Goal: Find specific page/section: Find specific page/section

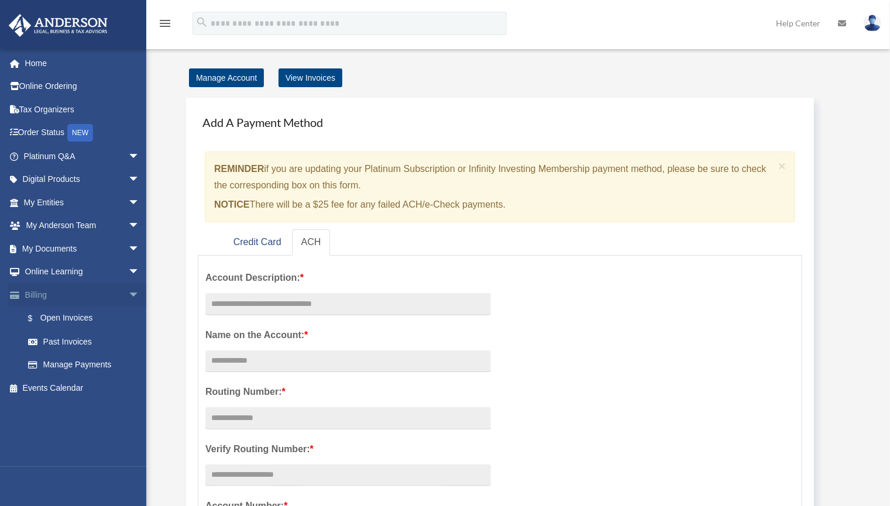
click at [128, 293] on span "arrow_drop_down" at bounding box center [139, 295] width 23 height 24
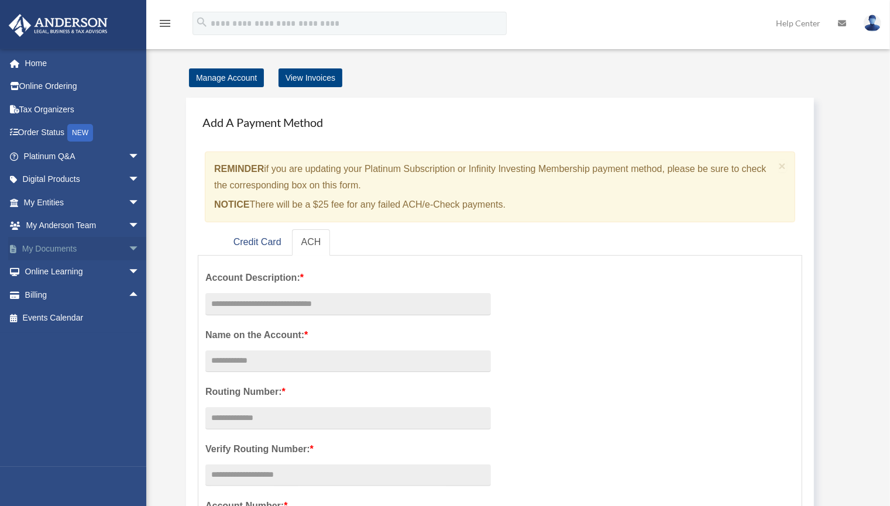
click at [128, 245] on span "arrow_drop_down" at bounding box center [139, 249] width 23 height 24
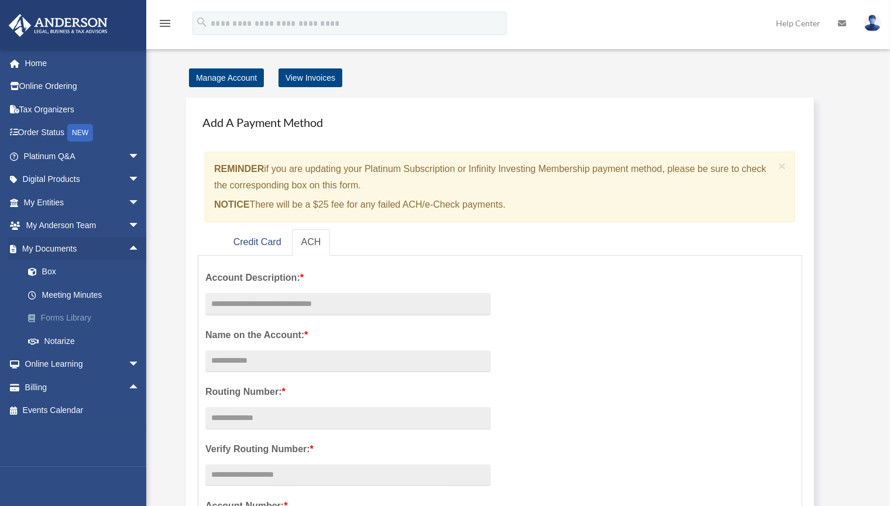
click at [71, 318] on link "Forms Library" at bounding box center [86, 318] width 141 height 23
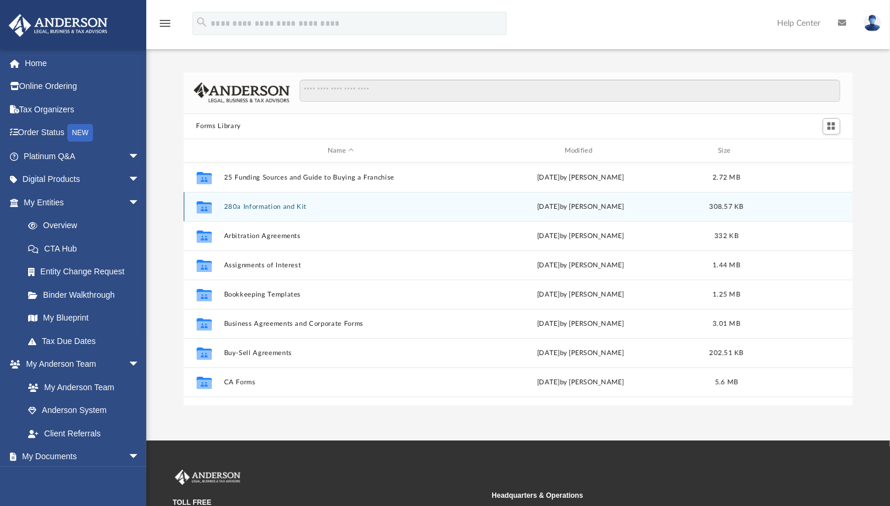
scroll to position [254, 659]
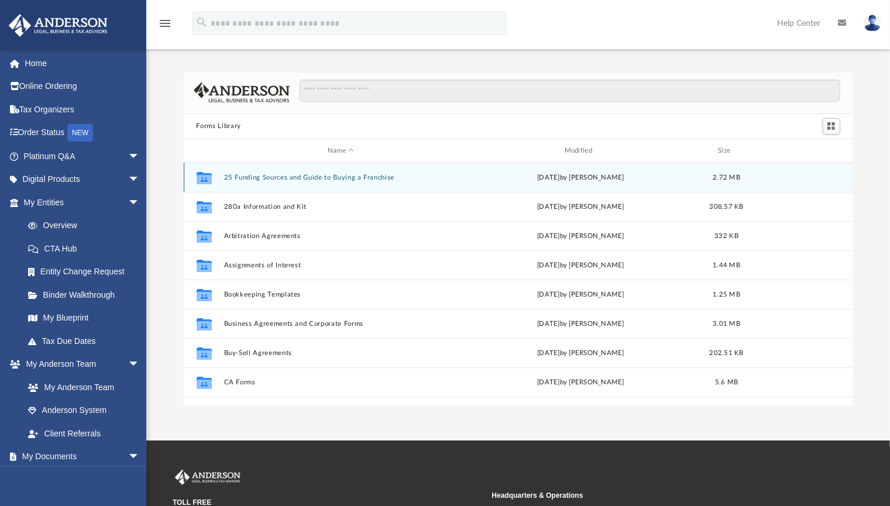
click at [218, 186] on div "Collaborated Folder" at bounding box center [203, 177] width 29 height 19
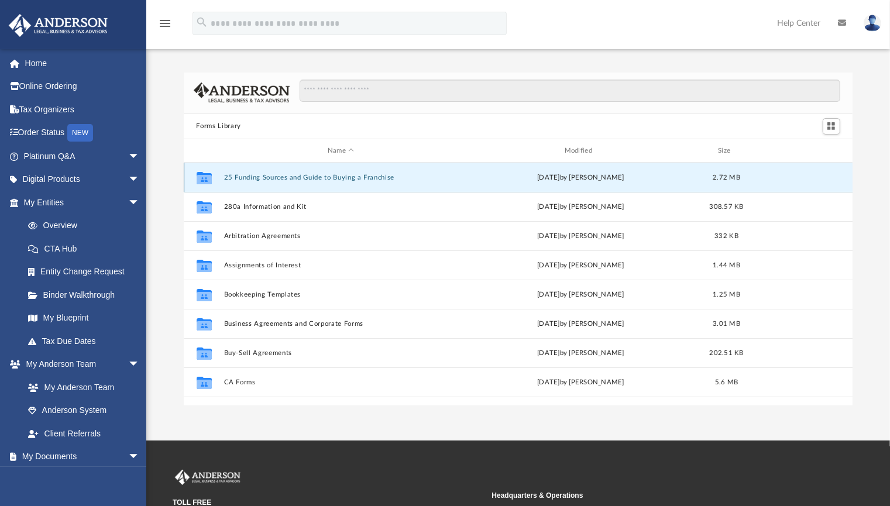
click at [267, 180] on button "25 Funding Sources and Guide to Buying a Franchise" at bounding box center [340, 178] width 235 height 8
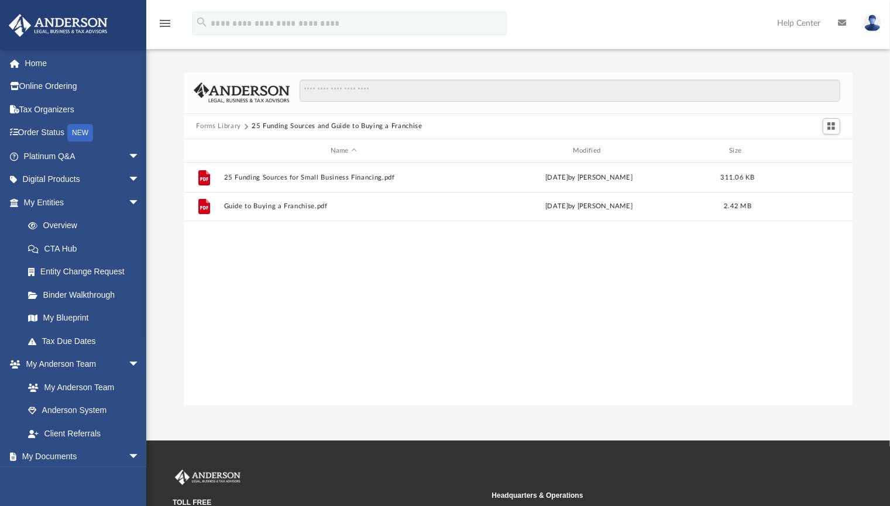
click at [232, 129] on button "Forms Library" at bounding box center [218, 126] width 44 height 11
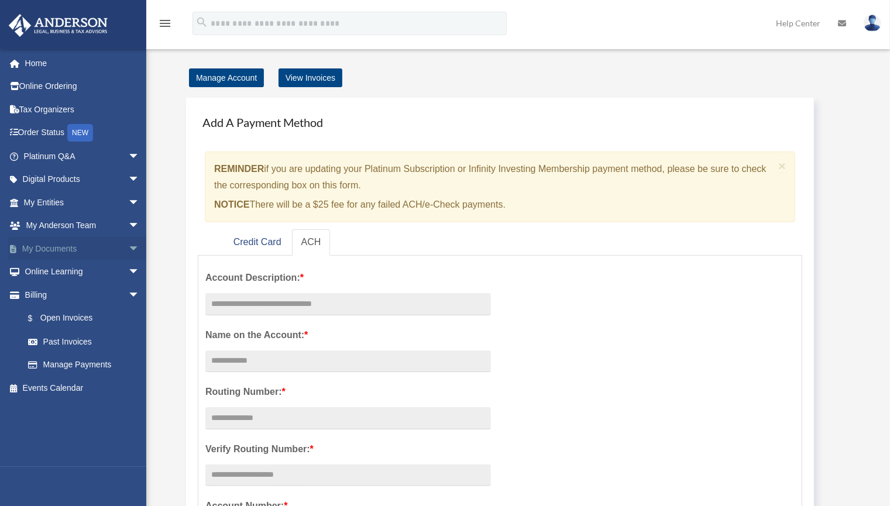
click at [80, 245] on link "My Documents arrow_drop_down" at bounding box center [82, 248] width 149 height 23
click at [128, 240] on span "arrow_drop_down" at bounding box center [139, 249] width 23 height 24
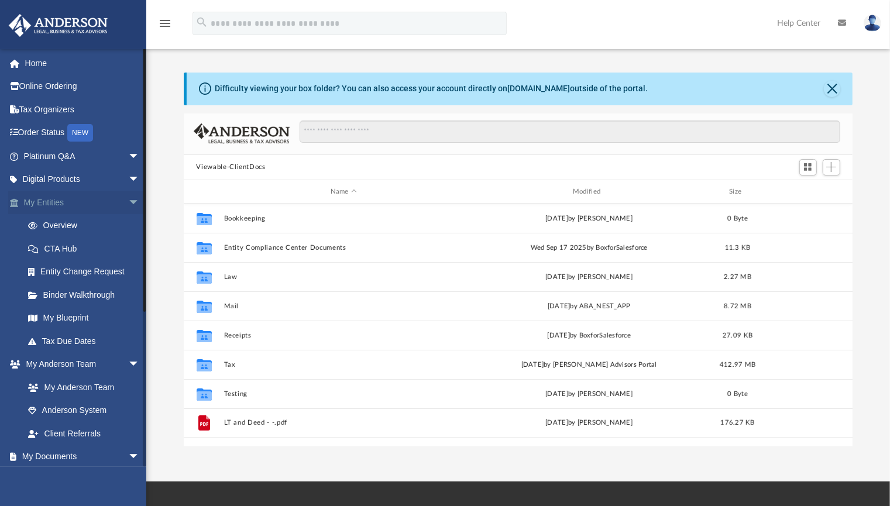
click at [128, 202] on span "arrow_drop_down" at bounding box center [139, 203] width 23 height 24
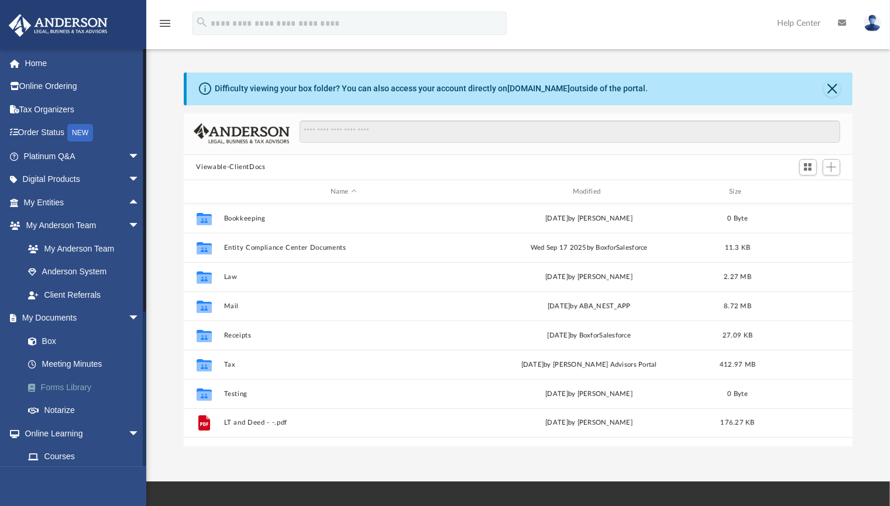
click at [79, 385] on link "Forms Library" at bounding box center [86, 387] width 141 height 23
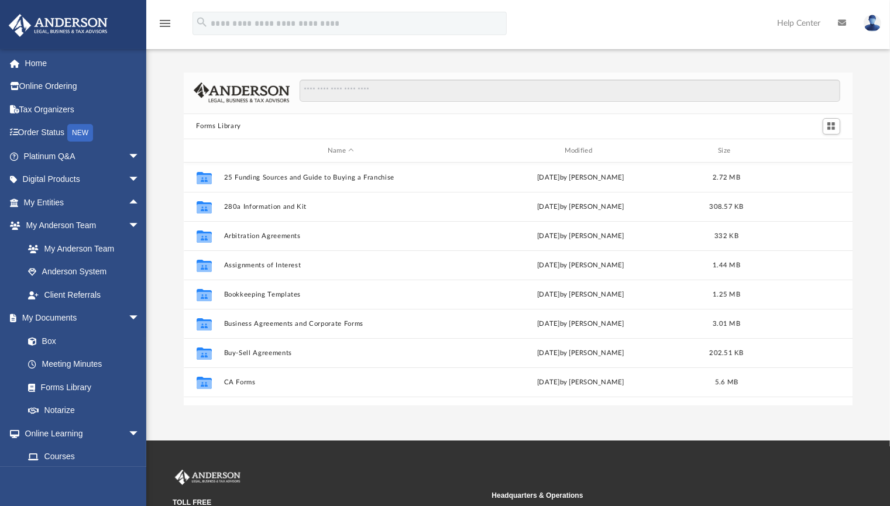
scroll to position [254, 659]
click at [355, 92] on input "Search files and folders" at bounding box center [570, 91] width 540 height 22
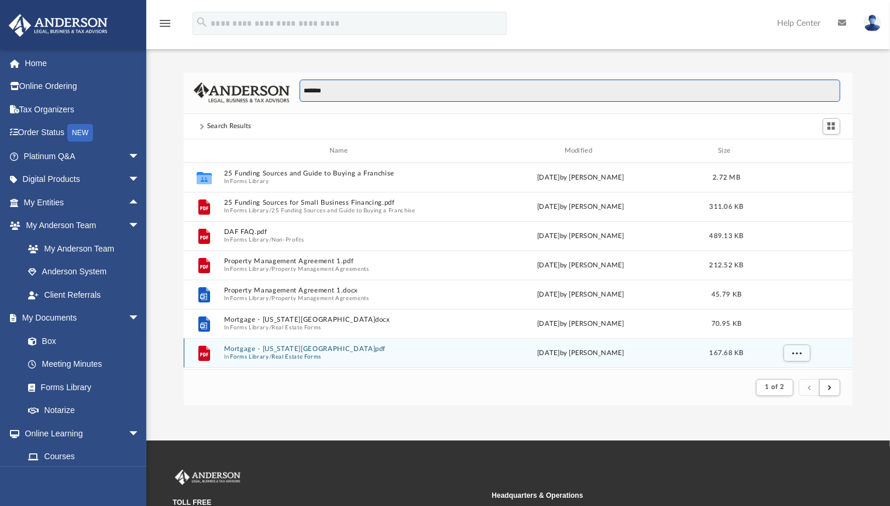
scroll to position [218, 659]
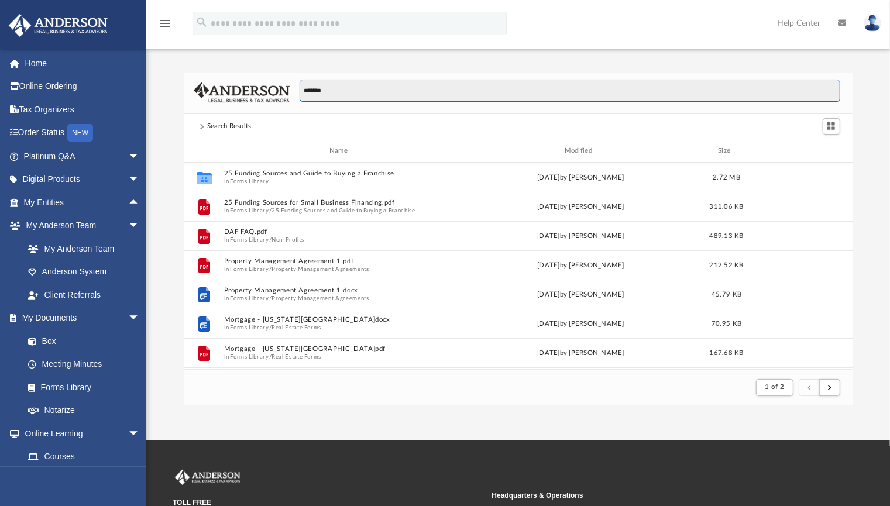
drag, startPoint x: 372, startPoint y: 94, endPoint x: 291, endPoint y: 97, distance: 80.8
click at [291, 97] on div "*******" at bounding box center [565, 97] width 551 height 34
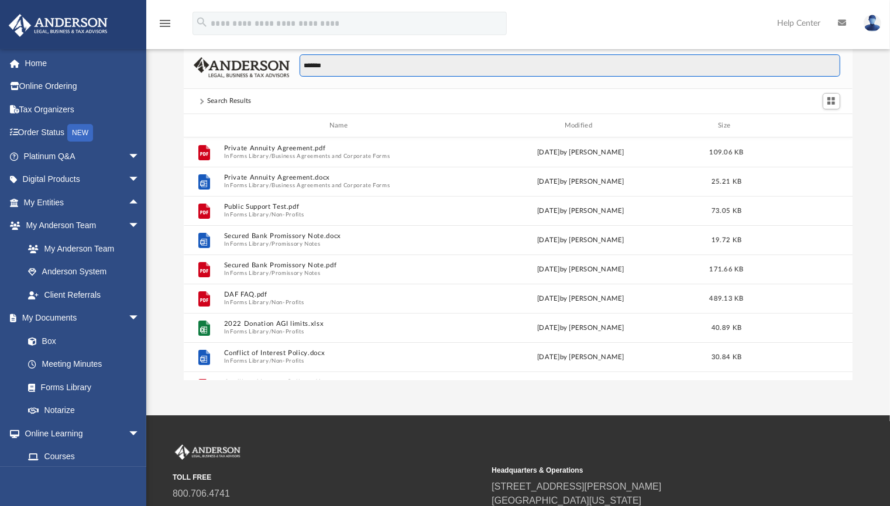
scroll to position [0, 0]
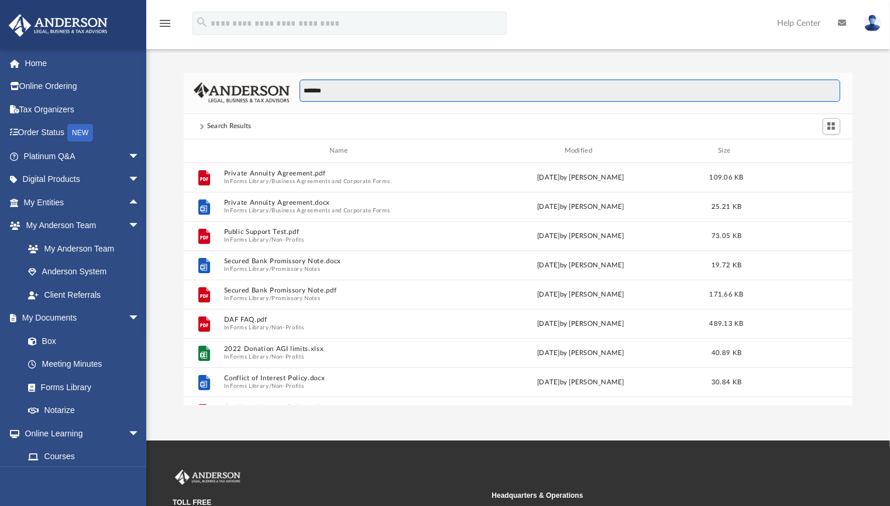
drag, startPoint x: 357, startPoint y: 83, endPoint x: 291, endPoint y: 94, distance: 66.4
click at [291, 94] on div "*******" at bounding box center [565, 97] width 551 height 34
type input "*******"
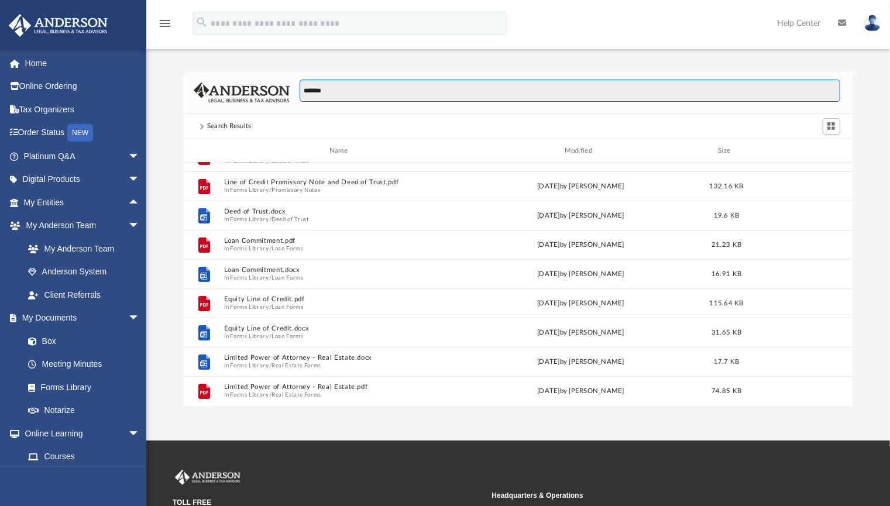
scroll to position [146, 0]
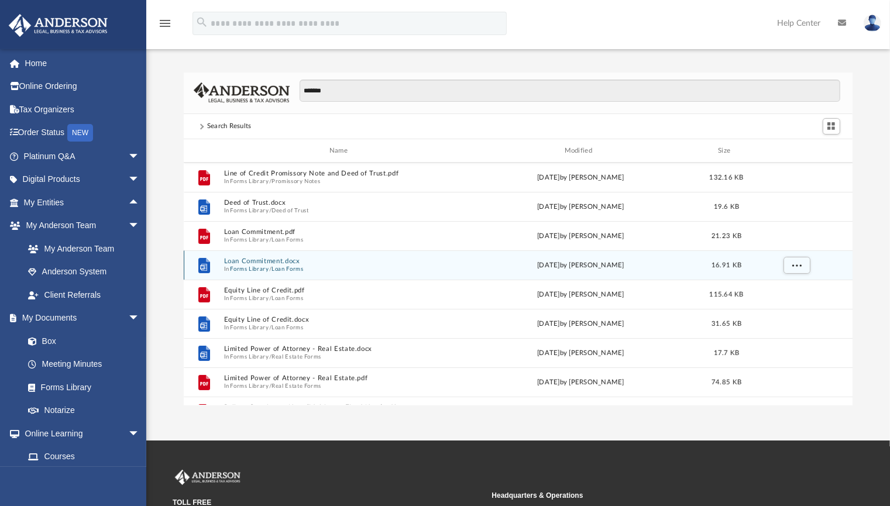
click at [268, 256] on div "File Loan Commitment.docx In Forms Library / Loan Forms Wed Oct 5 2022 by Mary …" at bounding box center [518, 264] width 669 height 29
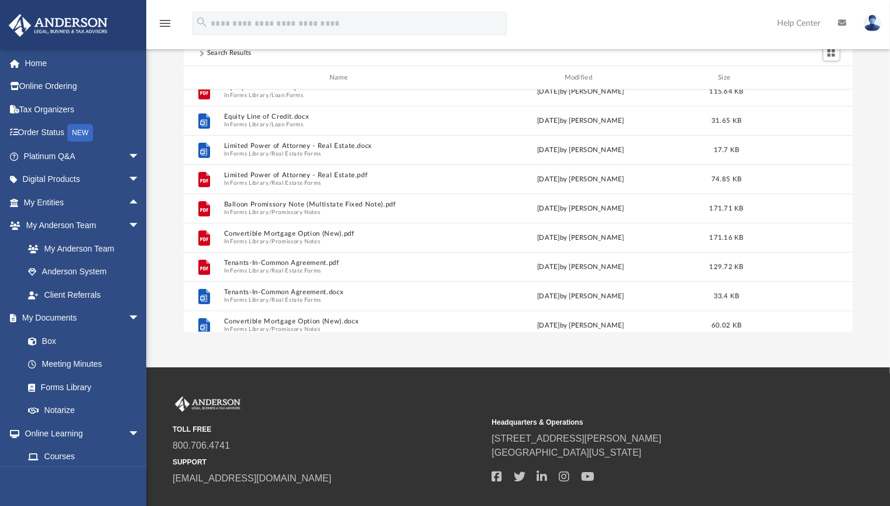
scroll to position [240, 0]
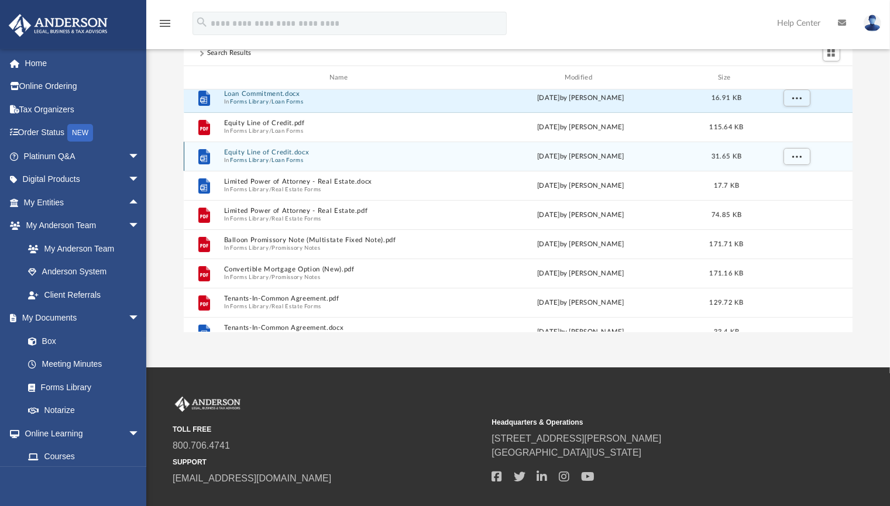
click at [257, 161] on button "Forms Library" at bounding box center [249, 161] width 39 height 8
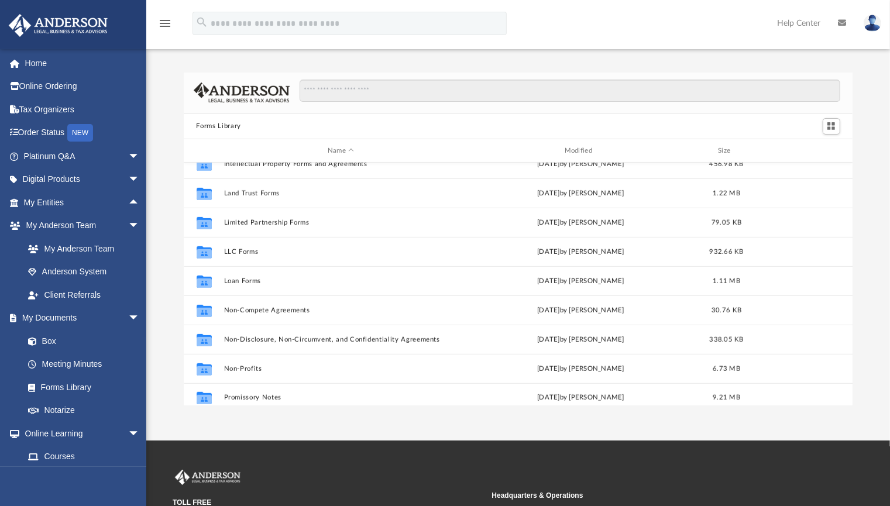
scroll to position [439, 0]
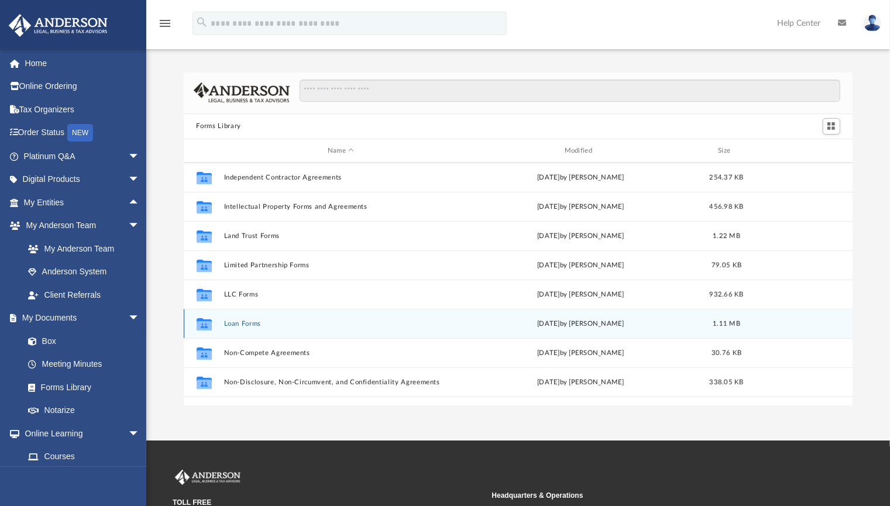
click at [223, 322] on button "Loan Forms" at bounding box center [340, 324] width 235 height 8
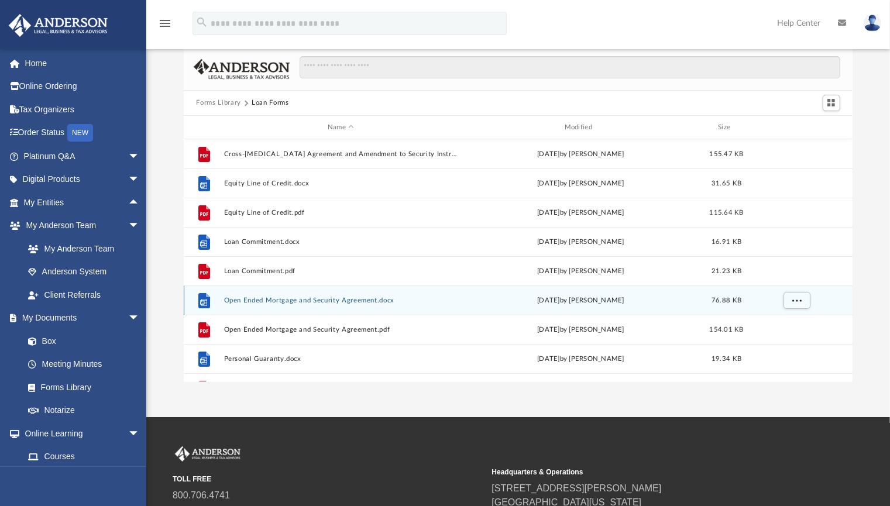
scroll to position [0, 0]
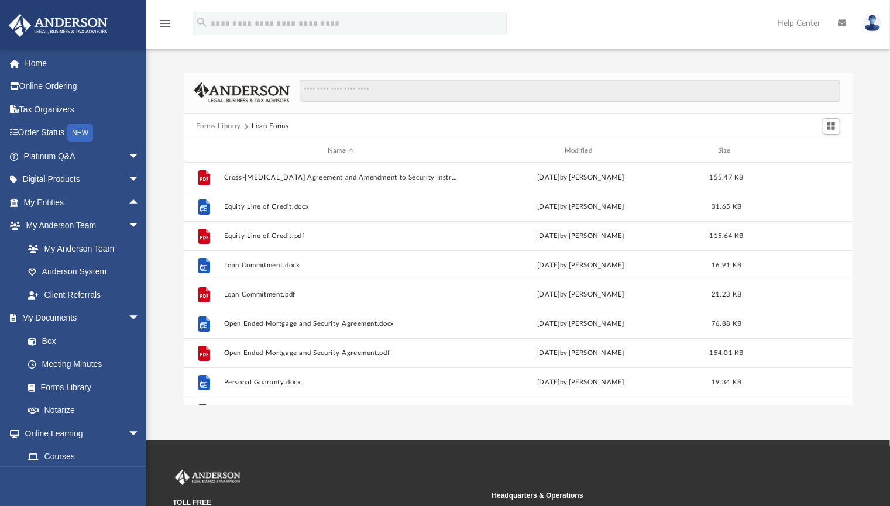
click at [233, 129] on button "Forms Library" at bounding box center [218, 126] width 44 height 11
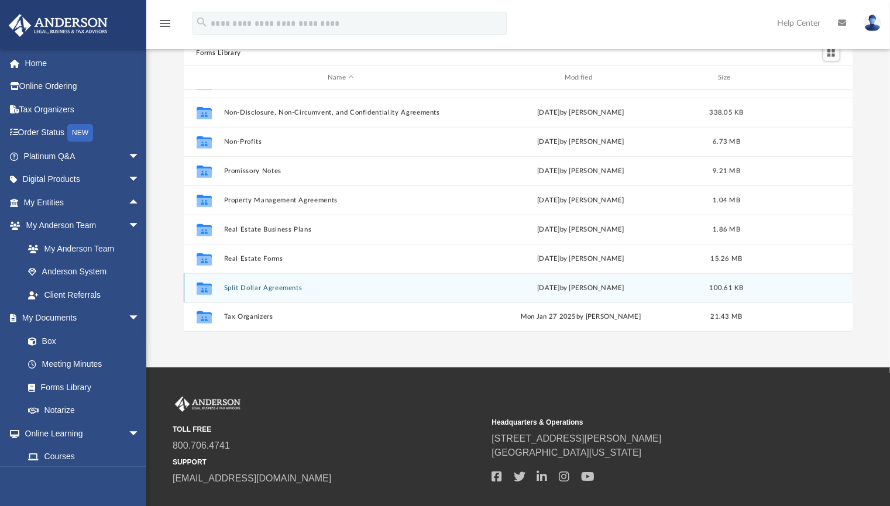
scroll to position [144, 0]
